Goal: Information Seeking & Learning: Learn about a topic

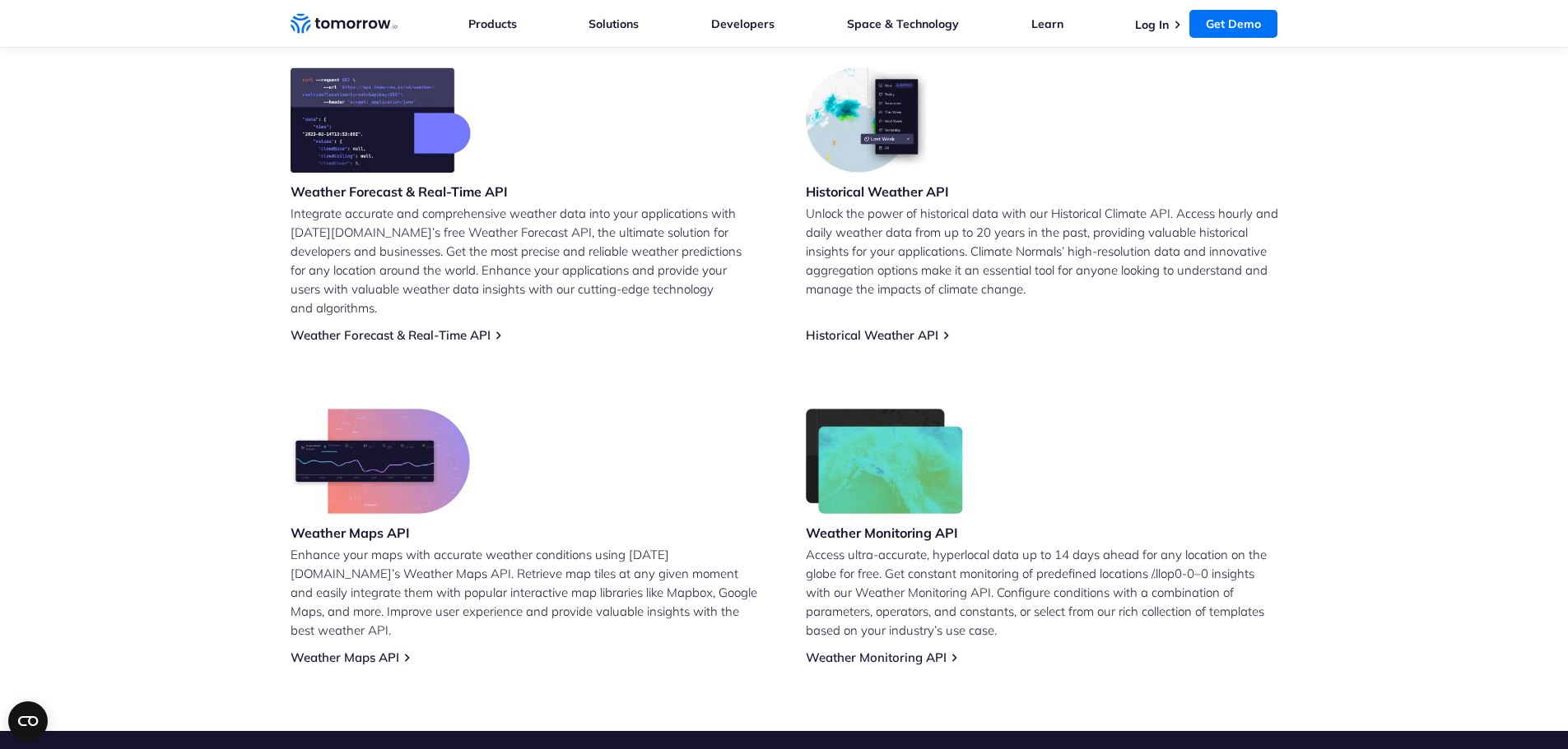
scroll to position [659, 0]
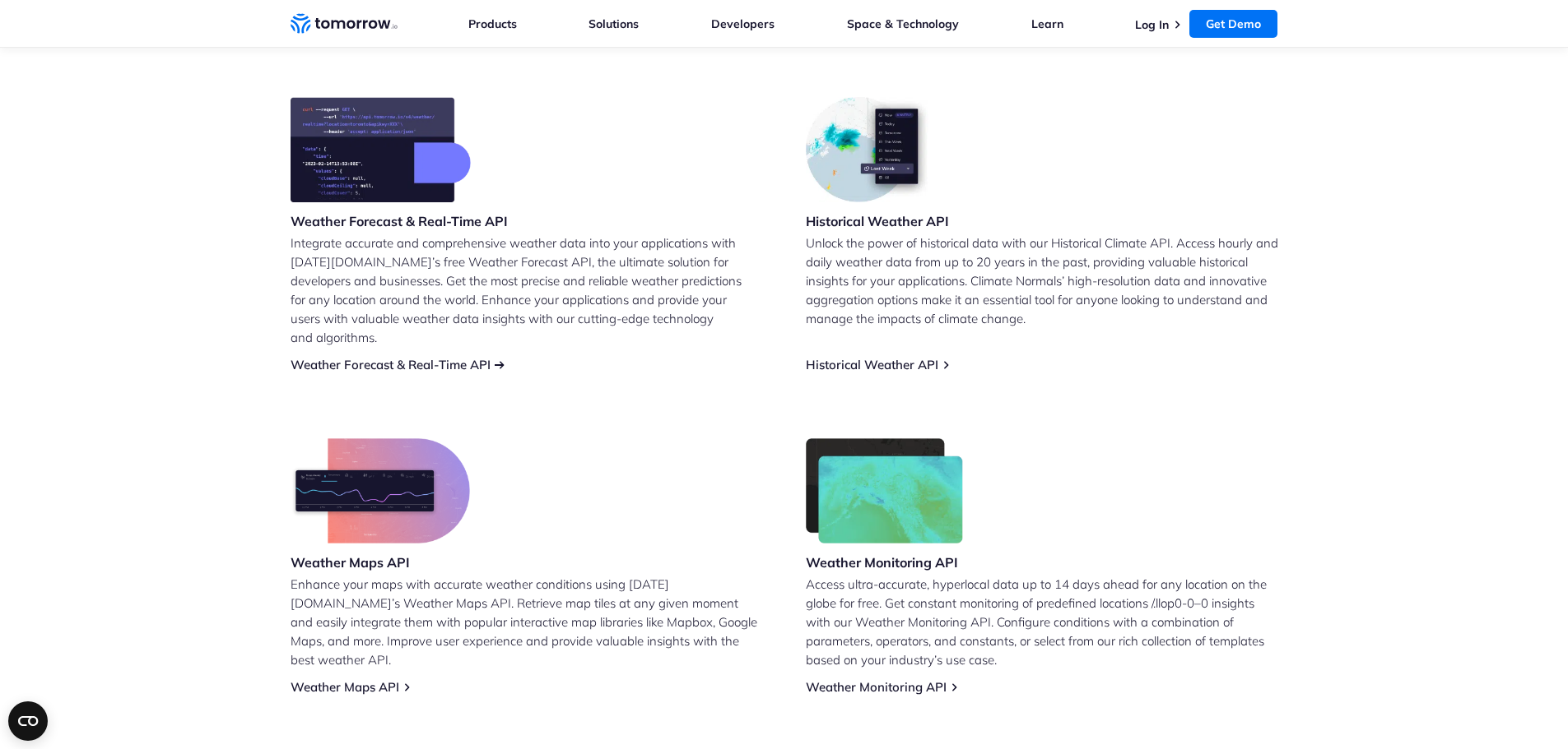
click at [399, 357] on link "Weather Forecast & Real-Time API" at bounding box center [391, 365] width 200 height 15
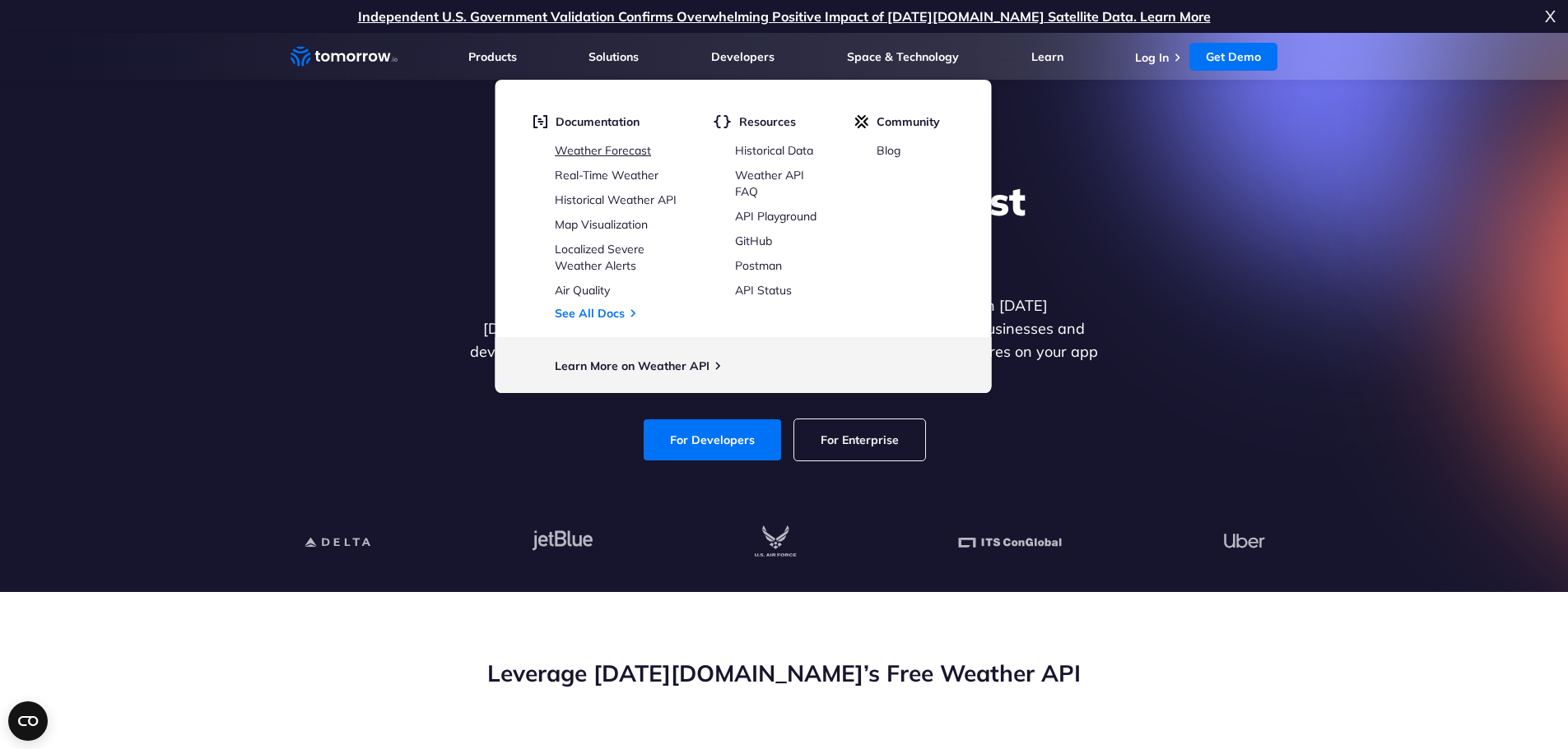
click at [609, 151] on link "Weather Forecast" at bounding box center [602, 150] width 97 height 15
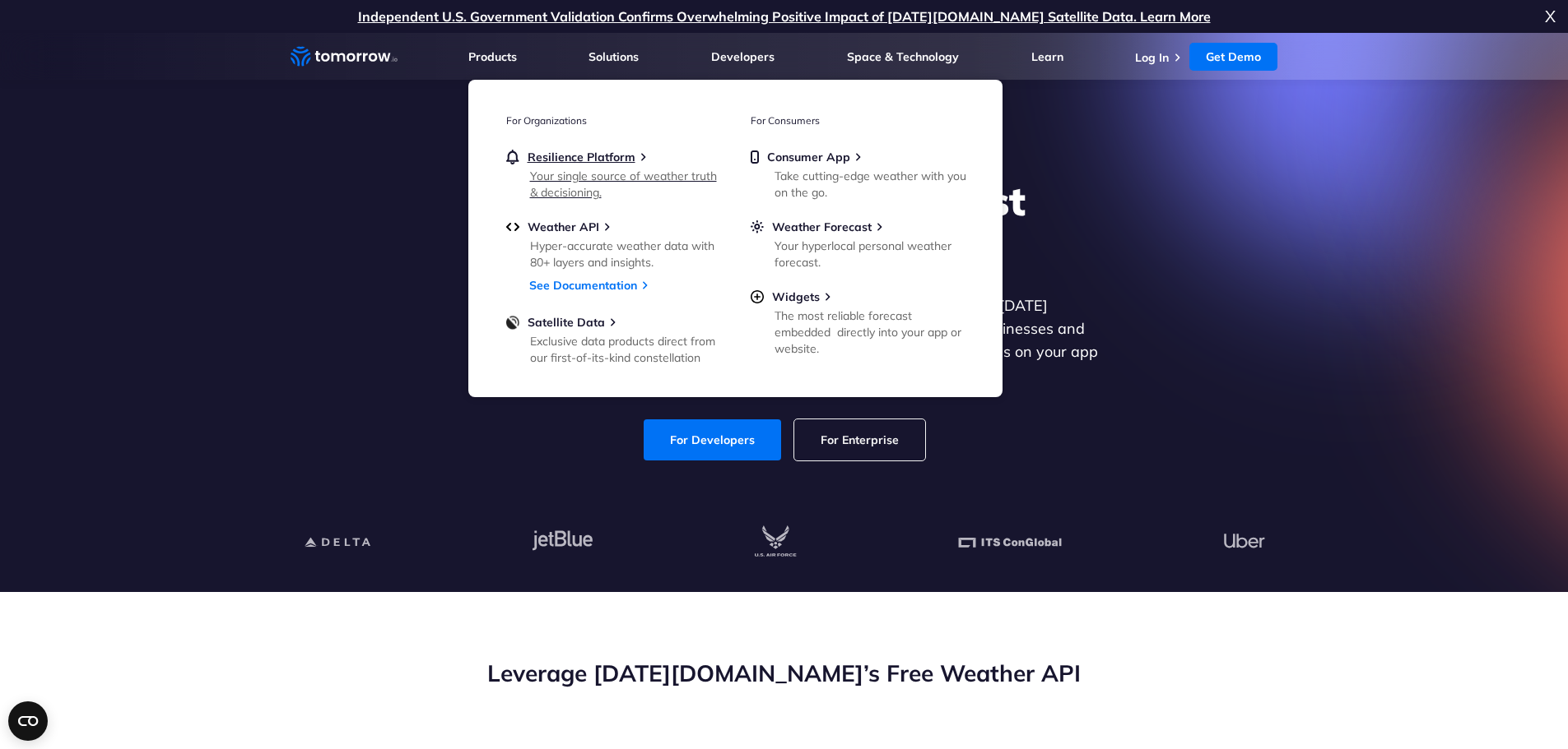
click at [592, 170] on div "Your single source of weather truth & decisioning." at bounding box center [626, 184] width 192 height 32
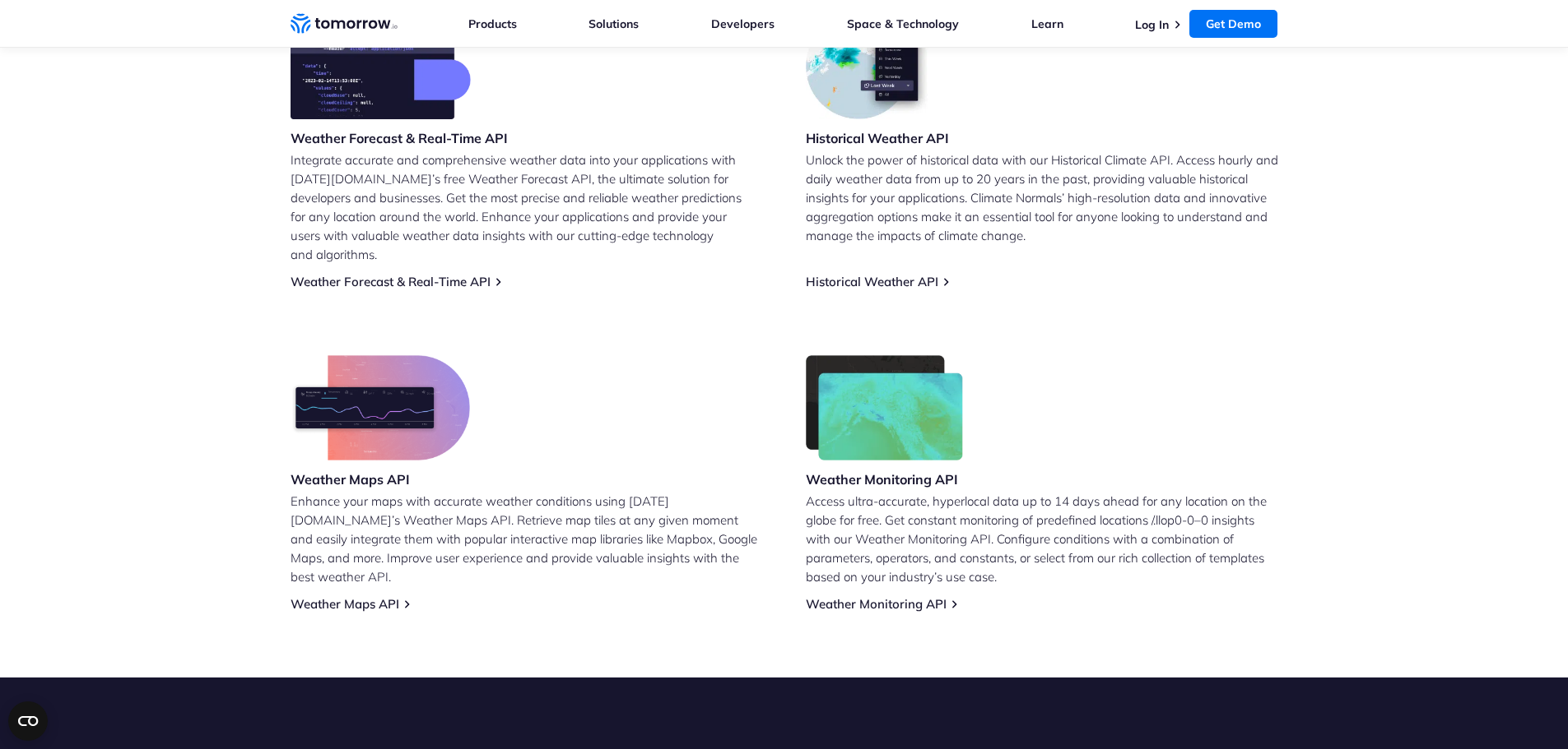
scroll to position [741, 0]
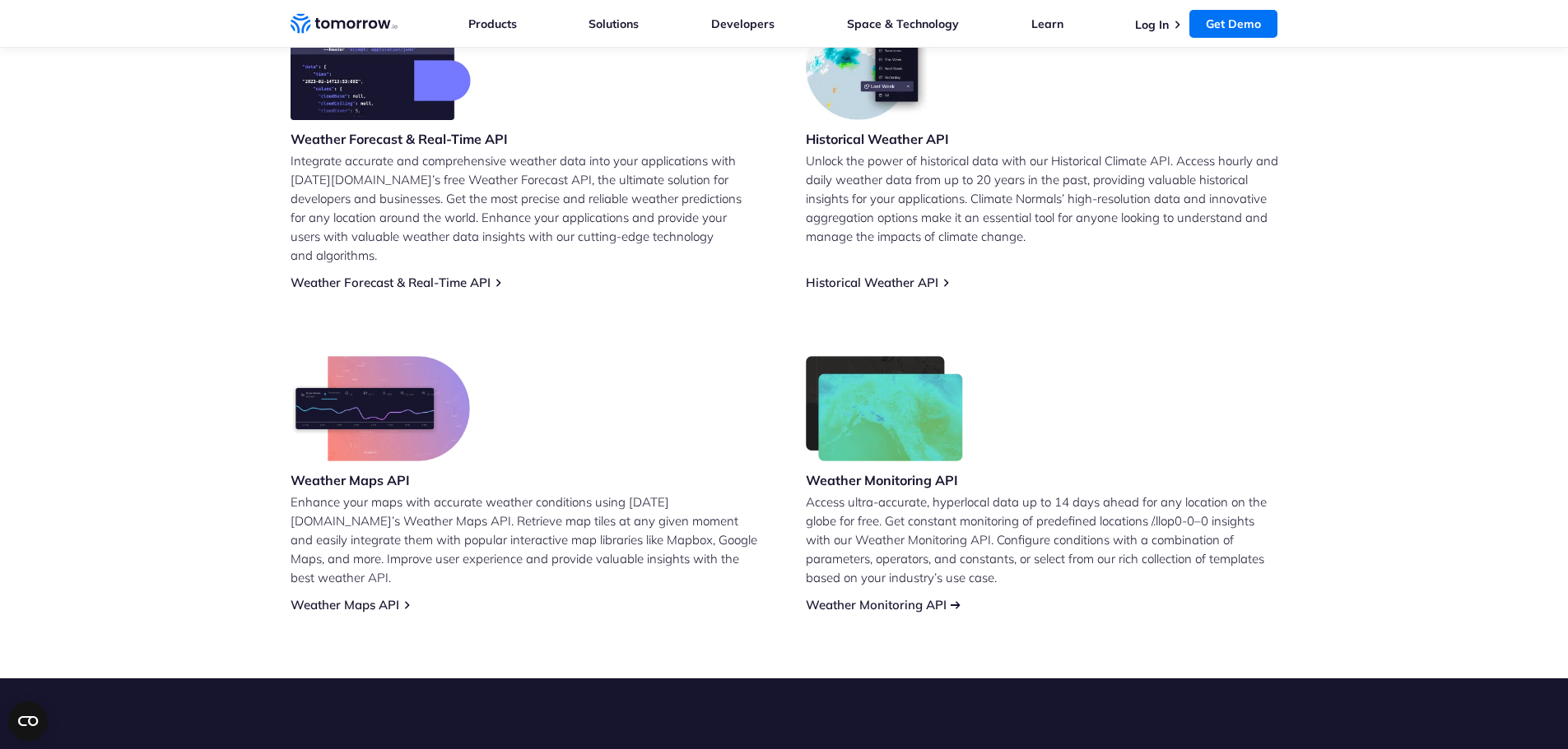
click at [905, 598] on link "Weather Monitoring API" at bounding box center [876, 605] width 141 height 15
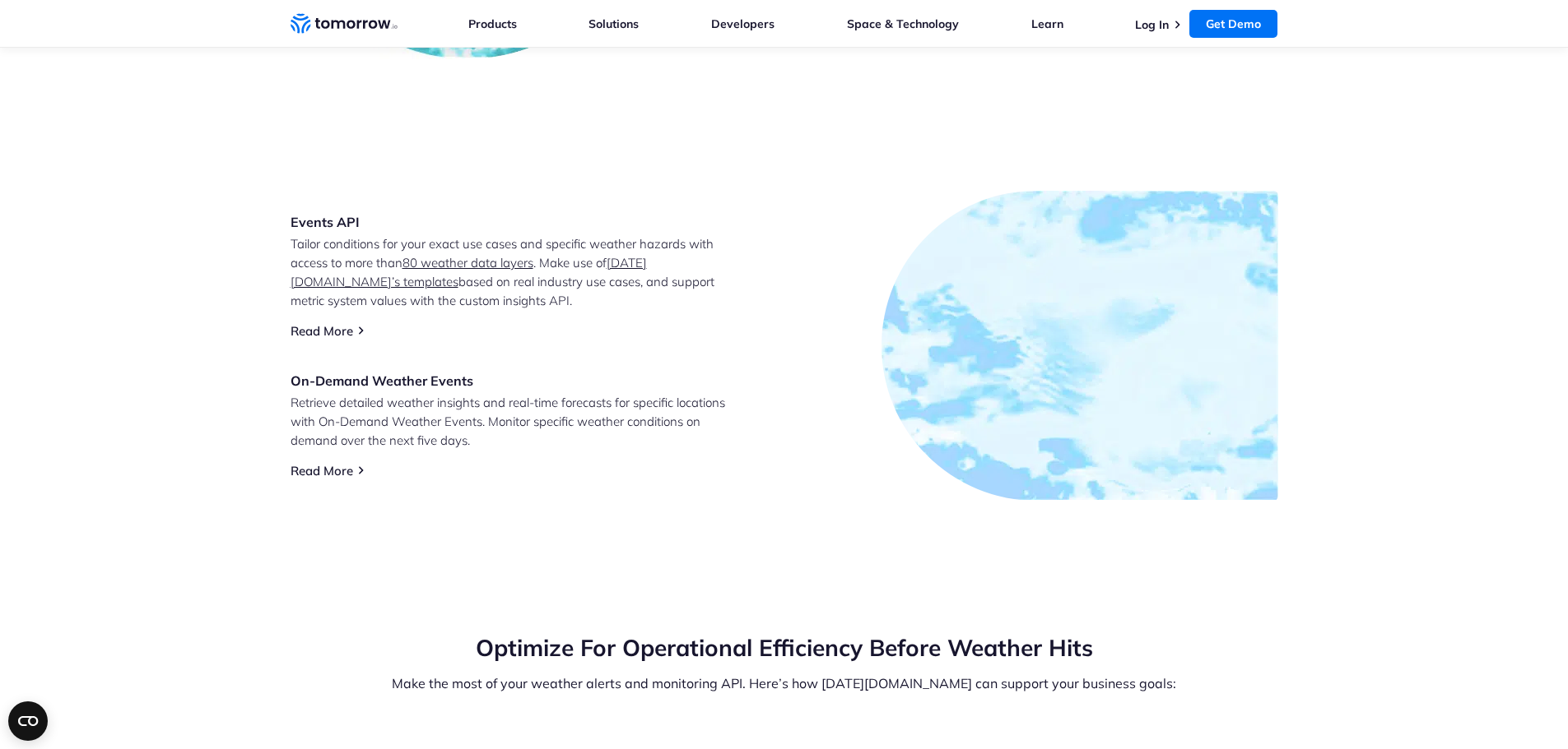
scroll to position [1153, 0]
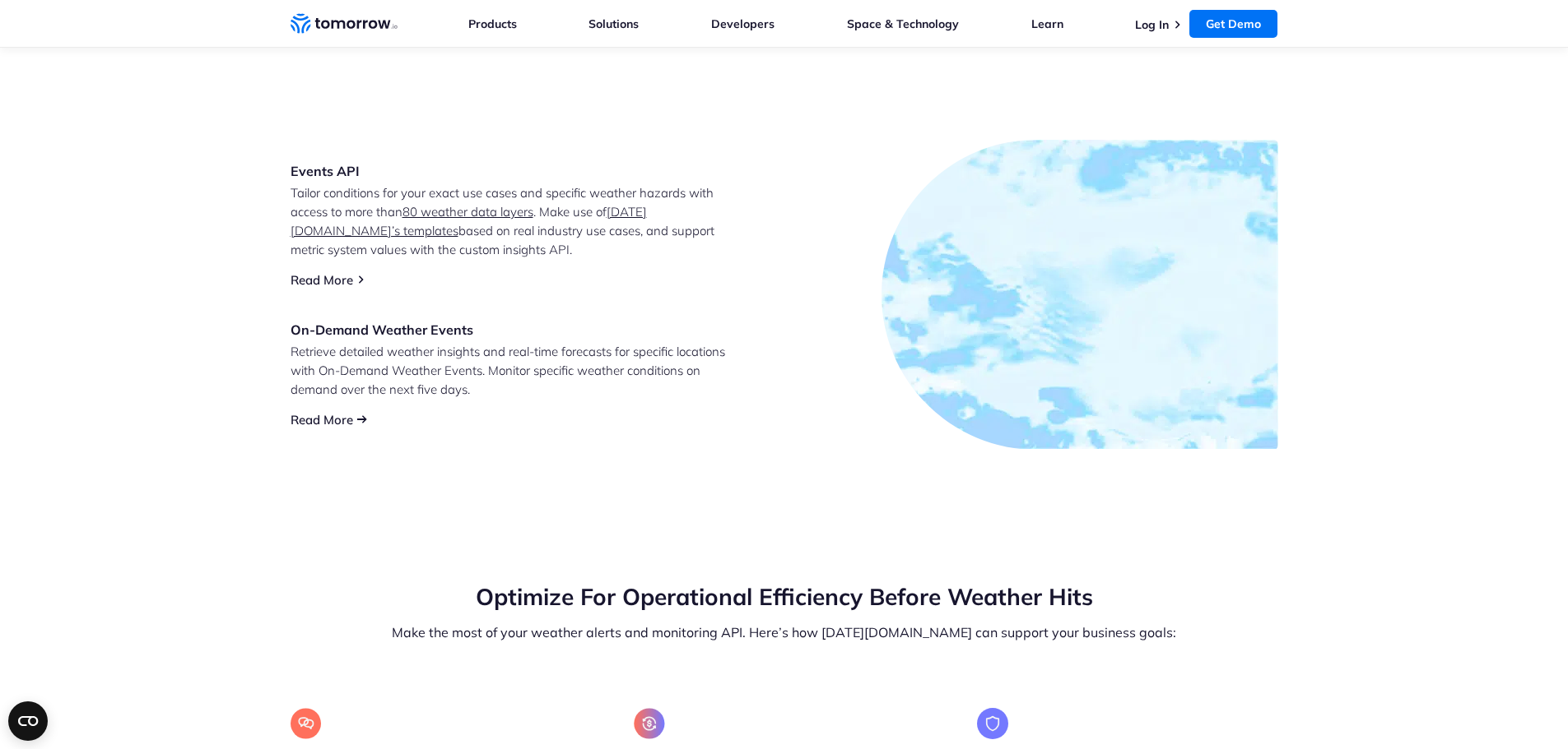
click at [336, 422] on link "Read More" at bounding box center [322, 420] width 62 height 15
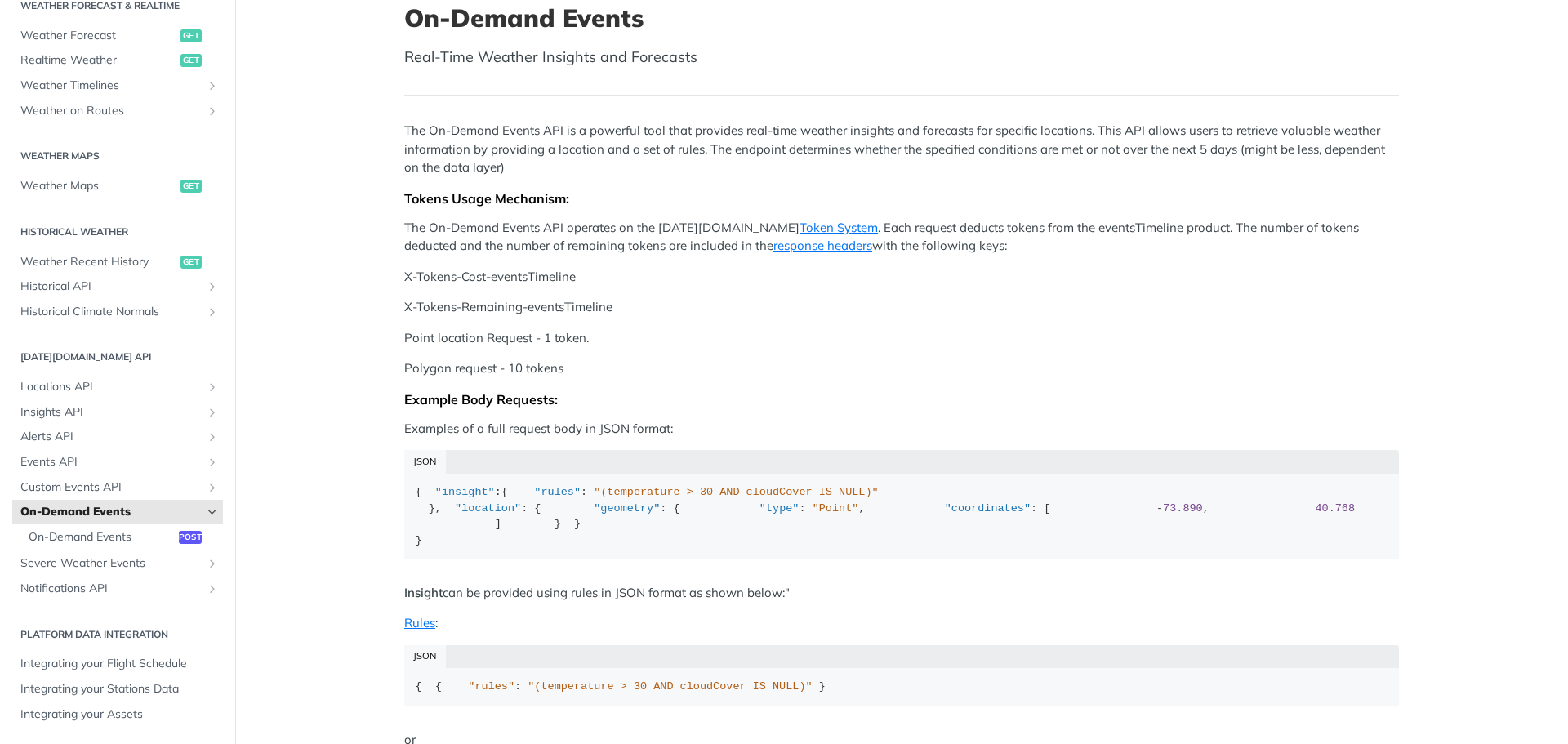
scroll to position [82, 0]
